Goal: Task Accomplishment & Management: Complete application form

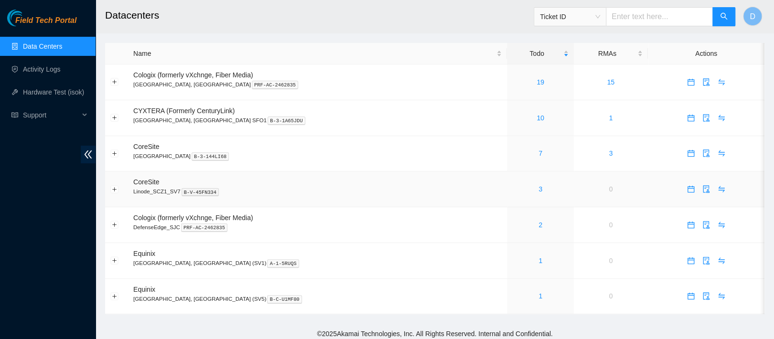
click at [539, 192] on link "3" at bounding box center [541, 189] width 4 height 8
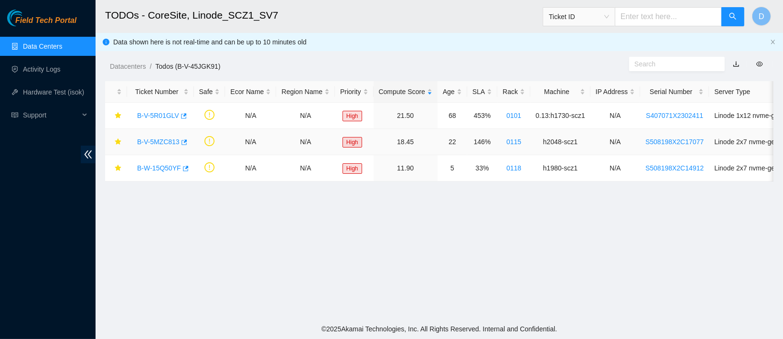
click at [157, 141] on link "B-V-5MZC813" at bounding box center [158, 142] width 43 height 8
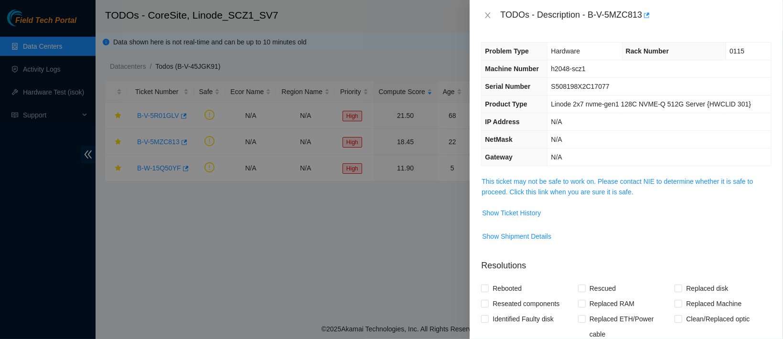
click at [525, 178] on link "This ticket may not be safe to work on. Please contact NIE to determine whether…" at bounding box center [617, 187] width 271 height 18
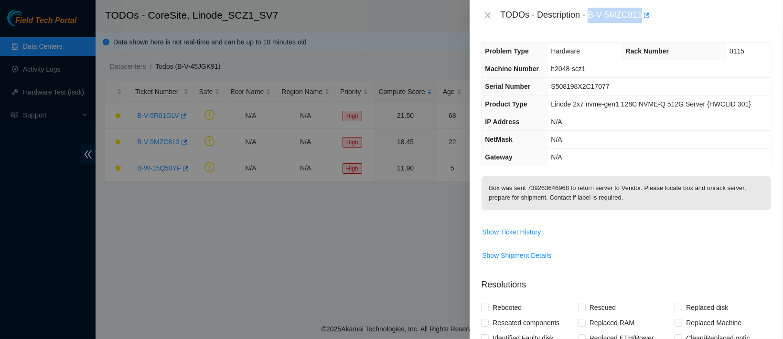
drag, startPoint x: 620, startPoint y: 18, endPoint x: 691, endPoint y: 22, distance: 71.8
click at [691, 22] on body "Field Tech Portal Data Centers Activity Logs Hardware Test (isok) Support TODOs…" at bounding box center [391, 169] width 783 height 339
copy div "B-V-5MZC813"
click at [555, 88] on span "S508198X2C17077" at bounding box center [580, 87] width 58 height 8
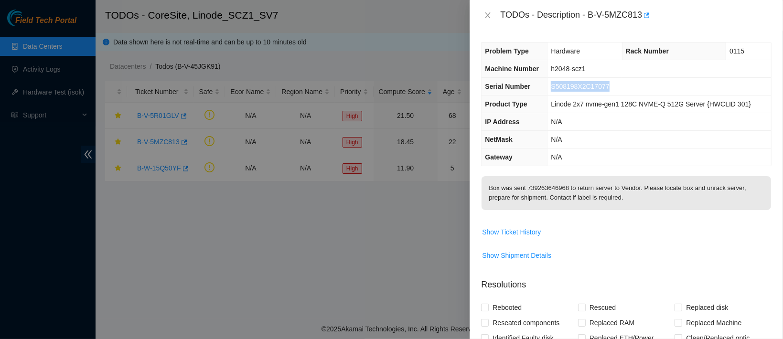
copy span "S508198X2C17077"
click at [486, 16] on icon "close" at bounding box center [488, 15] width 8 height 8
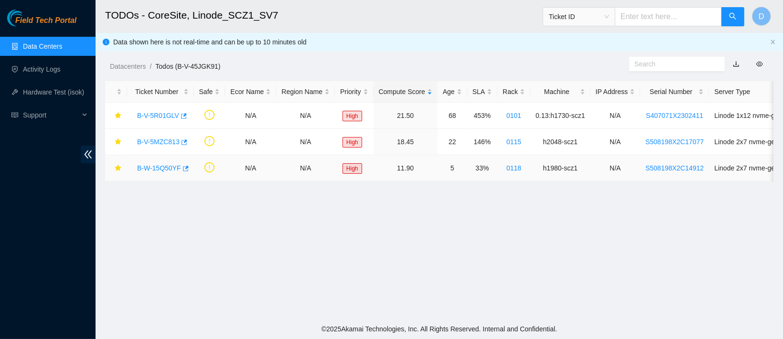
click at [164, 164] on link "B-W-15Q50YF" at bounding box center [159, 168] width 44 height 8
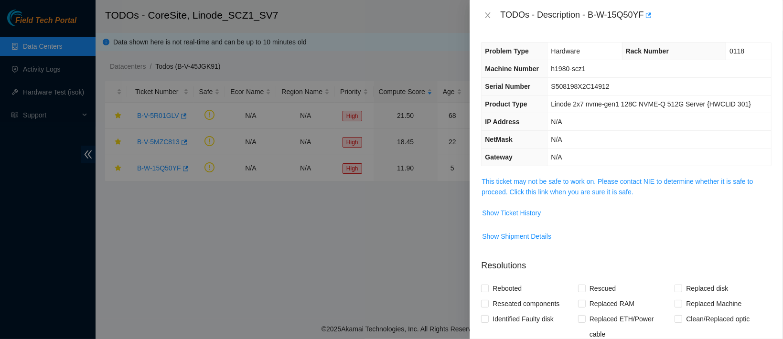
click at [557, 197] on td "This ticket may not be safe to work on. Please contact NIE to determine whether…" at bounding box center [626, 190] width 291 height 29
click at [560, 186] on link "This ticket may not be safe to work on. Please contact NIE to determine whether…" at bounding box center [617, 187] width 271 height 18
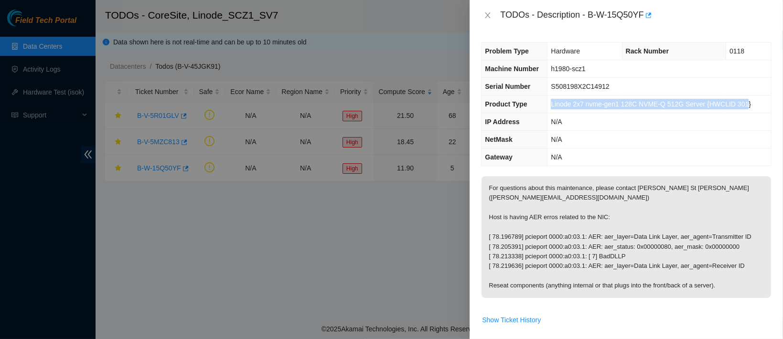
drag, startPoint x: 550, startPoint y: 102, endPoint x: 742, endPoint y: 112, distance: 191.4
click at [742, 112] on td "Linode 2x7 nvme-gen1 128C NVME-Q 512G Server {HWCLID 301}" at bounding box center [660, 105] width 224 height 18
copy span "Linode 2x7 nvme-gen1 128C NVME-Q 512G Server {HWCLID 301"
click at [624, 158] on td "N/A" at bounding box center [660, 158] width 224 height 18
click at [483, 18] on button "Close" at bounding box center [487, 15] width 13 height 9
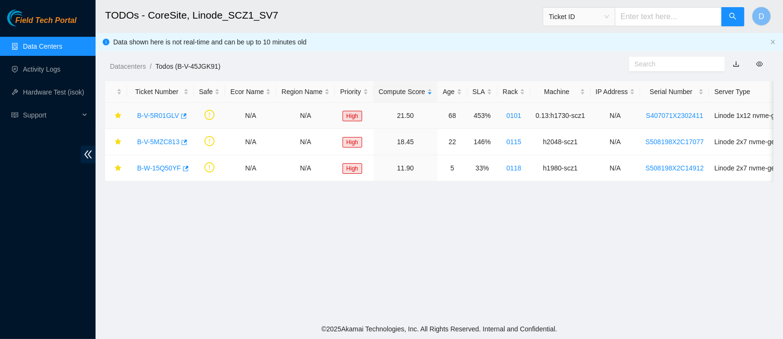
click at [162, 115] on link "B-V-5R01GLV" at bounding box center [158, 116] width 42 height 8
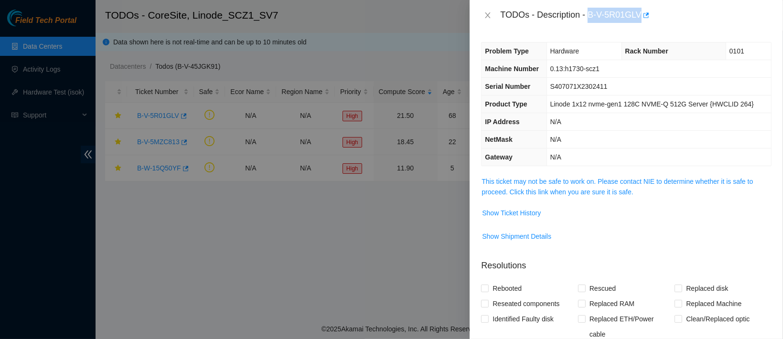
drag, startPoint x: 620, startPoint y: 12, endPoint x: 686, endPoint y: 14, distance: 65.5
click at [686, 14] on div "TODOs - Description - B-V-5R01GLV" at bounding box center [635, 15] width 271 height 15
copy div "B-V-5R01GLV"
click at [492, 22] on div "TODOs - Description - B-V-5R01GLV" at bounding box center [626, 15] width 291 height 15
click at [168, 171] on div at bounding box center [391, 169] width 783 height 339
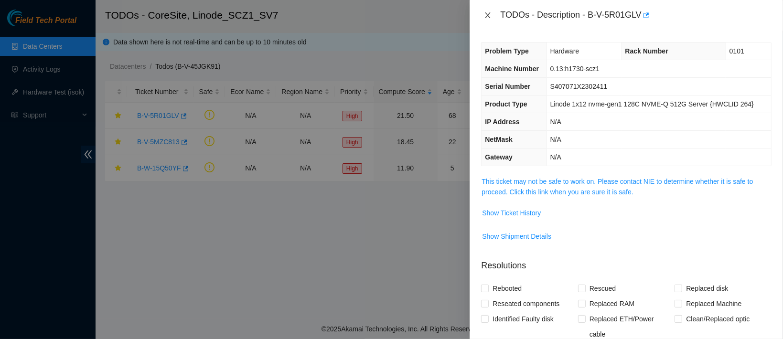
click at [488, 15] on icon "close" at bounding box center [487, 15] width 5 height 6
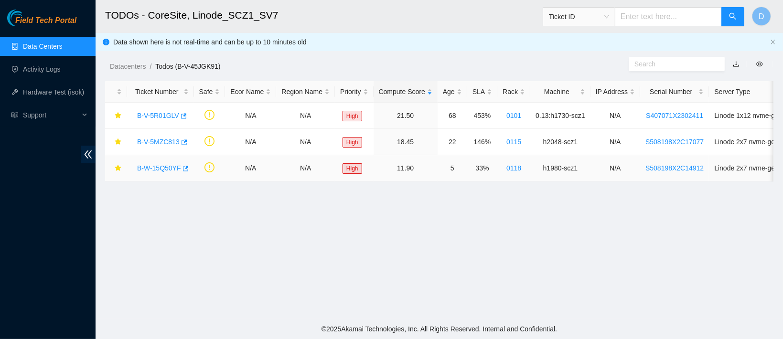
click at [159, 164] on link "B-W-15Q50YF" at bounding box center [159, 168] width 44 height 8
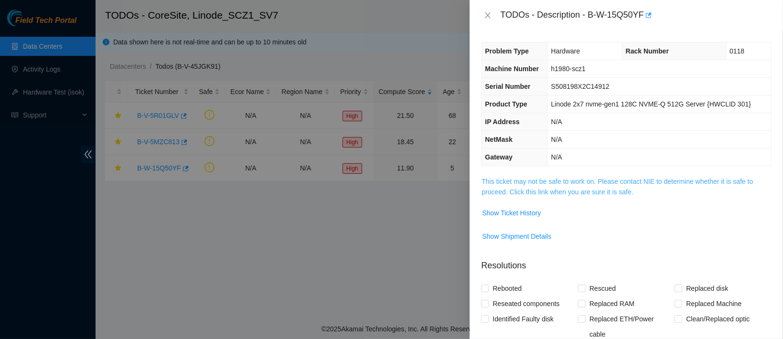
click at [582, 183] on link "This ticket may not be safe to work on. Please contact NIE to determine whether…" at bounding box center [617, 187] width 271 height 18
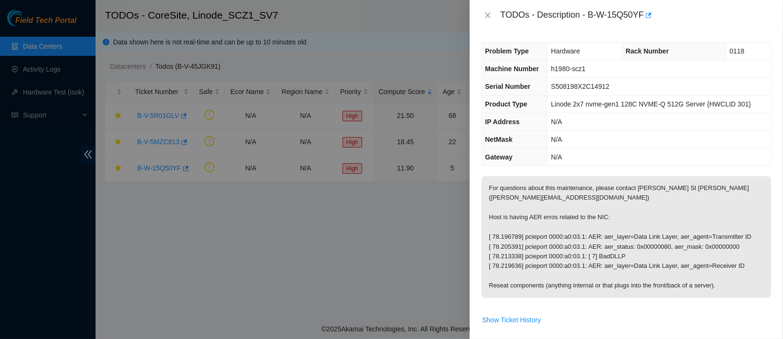
scroll to position [36, 0]
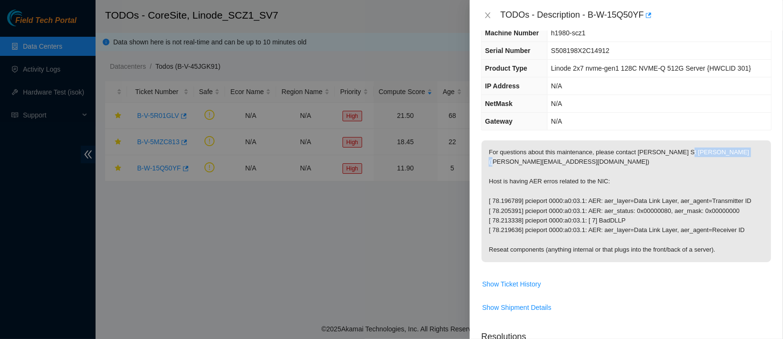
drag, startPoint x: 494, startPoint y: 166, endPoint x: 572, endPoint y: 164, distance: 78.9
click at [572, 164] on p "For questions about this maintenance, please contact [PERSON_NAME] St [PERSON_N…" at bounding box center [627, 201] width 290 height 122
copy p "[EMAIL_ADDRESS][DOMAIN_NAME]"
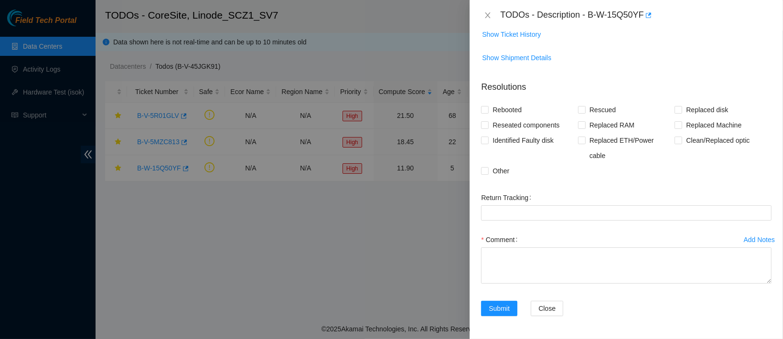
scroll to position [317, 0]
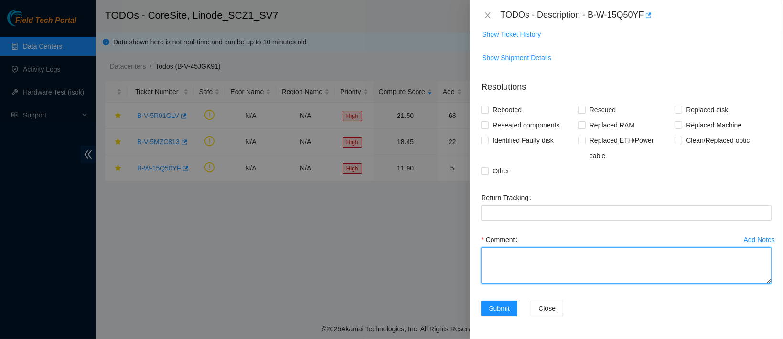
click at [494, 284] on textarea "Comment" at bounding box center [626, 266] width 291 height 36
paste textarea "[EMAIL_ADDRESS][DOMAIN_NAME]"
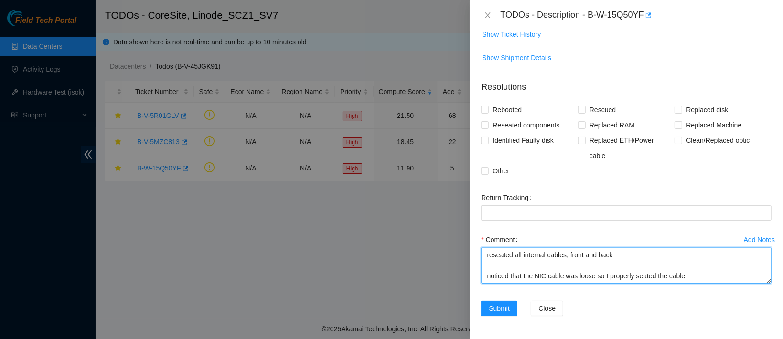
scroll to position [81, 0]
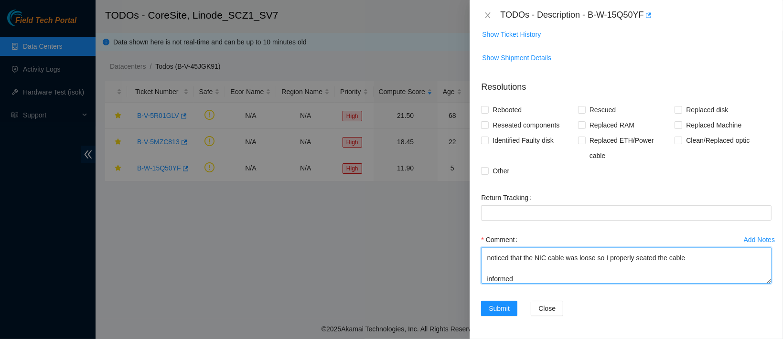
paste textarea "[EMAIL_ADDRESS][DOMAIN_NAME]"
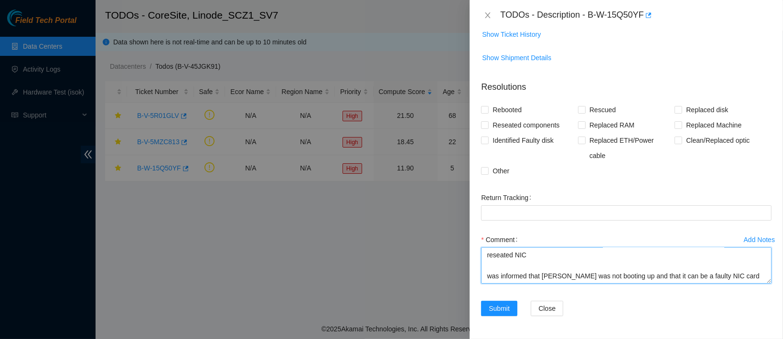
scroll to position [165, 0]
type textarea "worked with [PERSON_NAME][EMAIL_ADDRESS][DOMAIN_NAME] verified sn on machine un…"
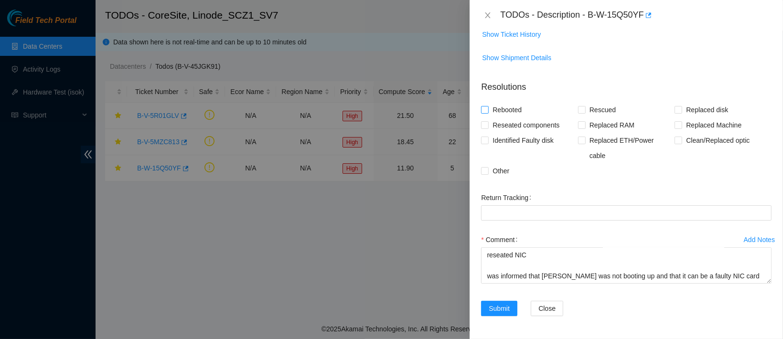
click at [505, 118] on span "Rebooted" at bounding box center [507, 109] width 37 height 15
click at [488, 113] on input "Rebooted" at bounding box center [484, 109] width 7 height 7
checkbox input "true"
click at [522, 133] on span "Reseated components" at bounding box center [526, 125] width 75 height 15
click at [488, 128] on input "Reseated components" at bounding box center [484, 124] width 7 height 7
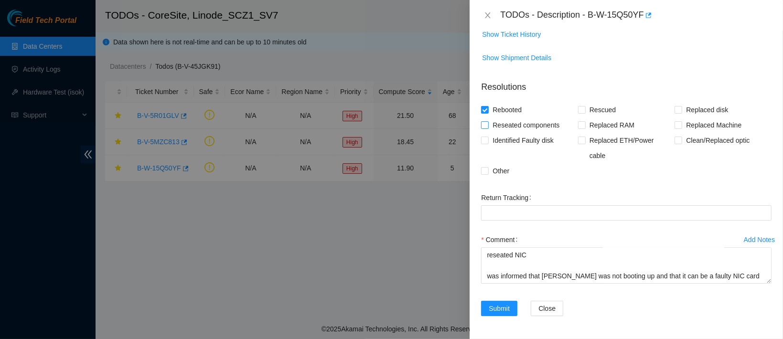
checkbox input "true"
click at [502, 169] on span "Other" at bounding box center [501, 170] width 24 height 15
click at [488, 169] on input "Other" at bounding box center [484, 170] width 7 height 7
checkbox input "true"
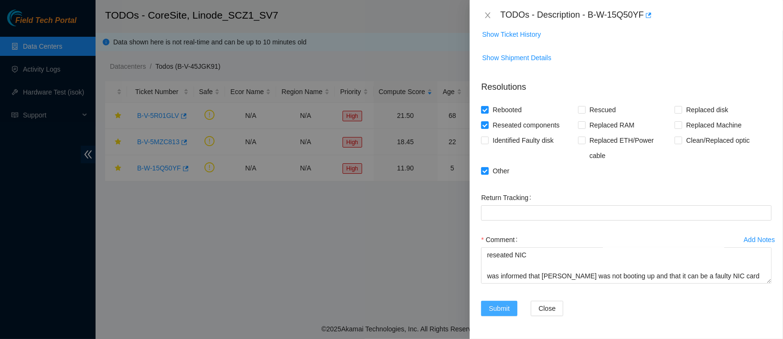
click at [502, 310] on span "Submit" at bounding box center [499, 308] width 21 height 11
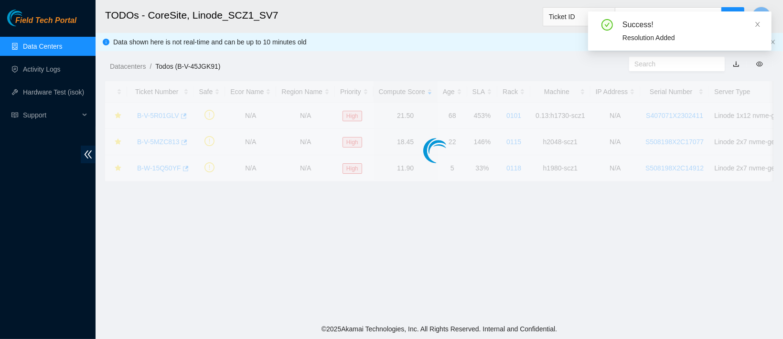
scroll to position [334, 0]
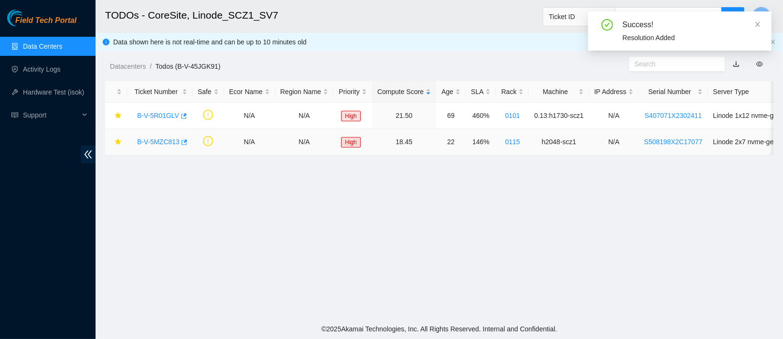
click at [162, 139] on link "B-V-5MZC813" at bounding box center [158, 142] width 43 height 8
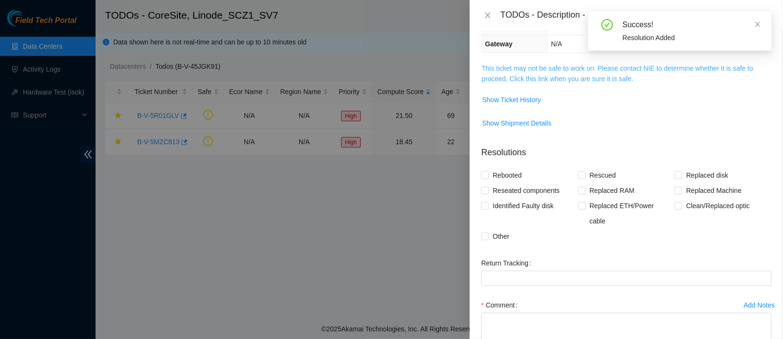
scroll to position [112, 0]
click at [528, 68] on link "This ticket may not be safe to work on. Please contact NIE to determine whether…" at bounding box center [617, 74] width 271 height 18
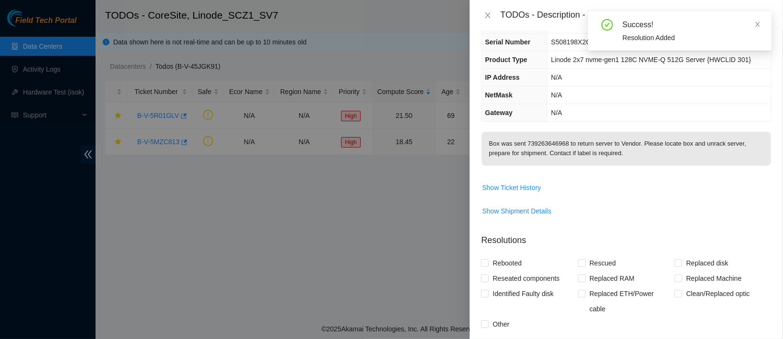
scroll to position [0, 0]
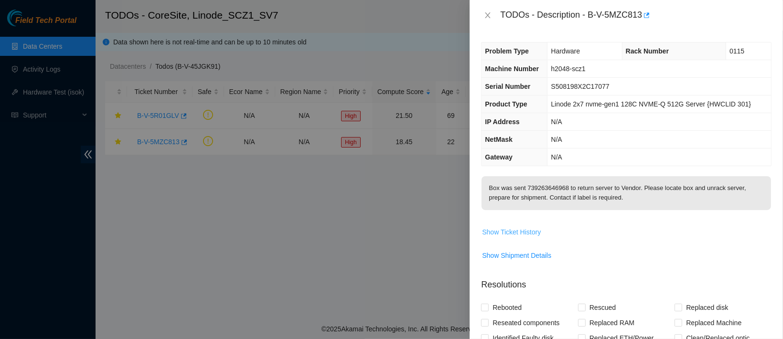
click at [516, 237] on span "Show Ticket History" at bounding box center [511, 232] width 59 height 11
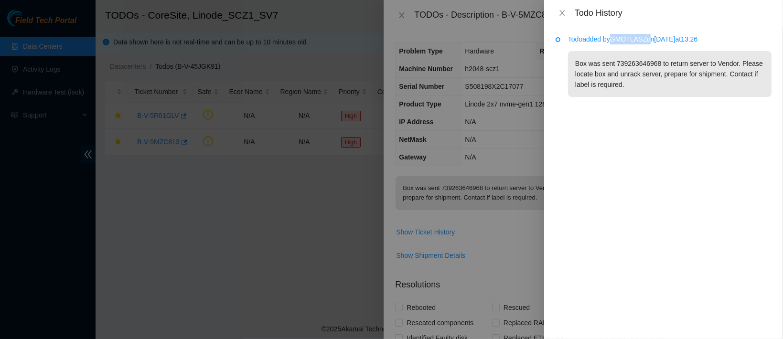
drag, startPoint x: 616, startPoint y: 41, endPoint x: 652, endPoint y: 38, distance: 36.0
click at [652, 38] on p "Todo added by GMOTLASZ on [DATE] 13:26" at bounding box center [670, 39] width 204 height 11
copy p "GMOTLASZ"
click at [562, 7] on div "Todo History" at bounding box center [663, 13] width 239 height 26
click at [563, 11] on icon "close" at bounding box center [563, 13] width 8 height 8
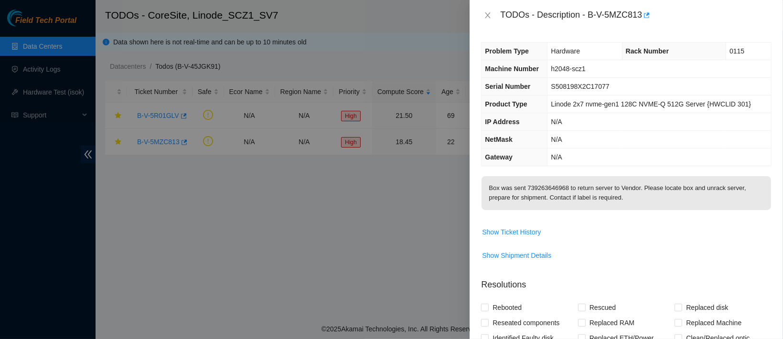
scroll to position [212, 0]
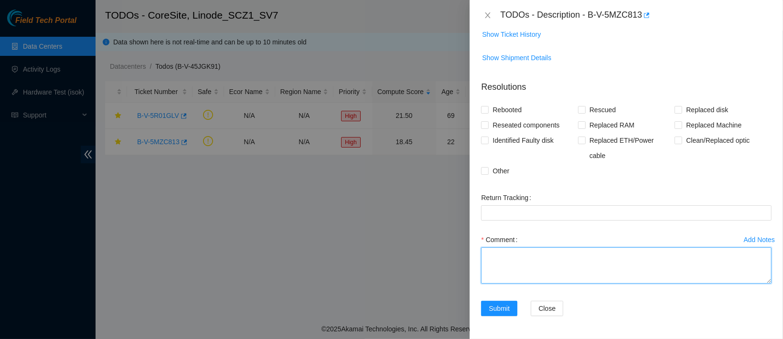
click at [505, 260] on textarea "Comment" at bounding box center [626, 266] width 291 height 36
paste textarea "GMOTLASZ"
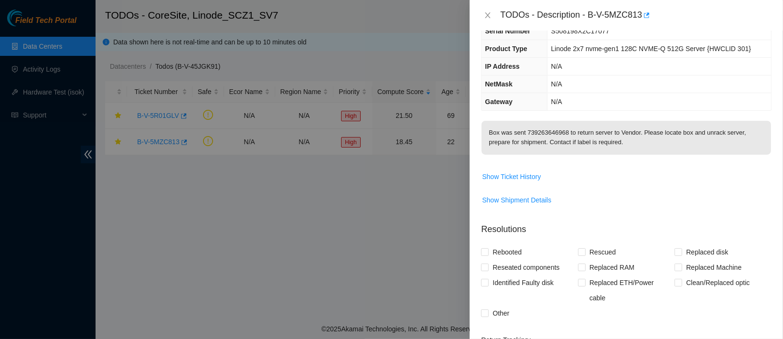
scroll to position [54, 0]
drag, startPoint x: 486, startPoint y: 134, endPoint x: 595, endPoint y: 128, distance: 108.7
click at [595, 128] on p "Box was sent 739263646968 to return server to Vendor. Please locate box and unr…" at bounding box center [627, 139] width 290 height 34
copy p "Box was sent 739263646968"
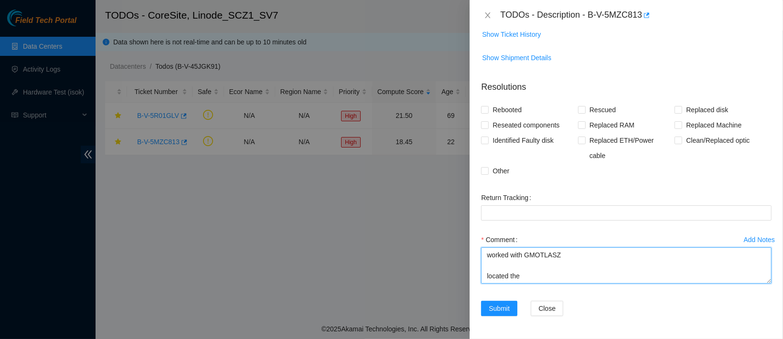
click at [530, 280] on textarea "worked with GMOTLASZ located the" at bounding box center [626, 266] width 291 height 36
paste textarea "Box was sent 739263646968"
drag, startPoint x: 548, startPoint y: 277, endPoint x: 525, endPoint y: 280, distance: 22.7
click at [525, 280] on textarea "worked with GMOTLASZ located Box was sent 739263646968" at bounding box center [626, 266] width 291 height 36
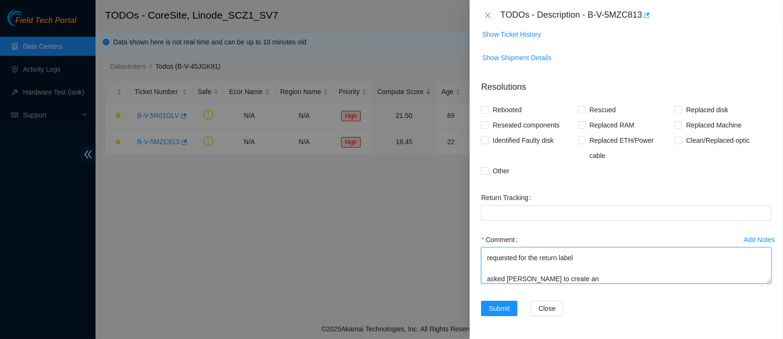
paste textarea "authorization equipment removal"
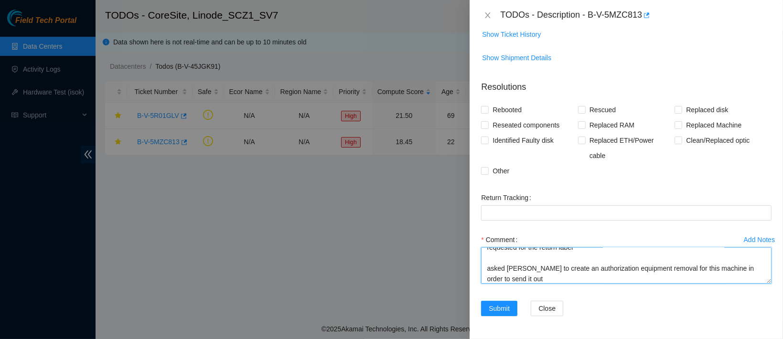
scroll to position [94, 0]
type textarea "worked with GMOTLASZ located Box 739263646968 located the machine and unracked …"
